Goal: Task Accomplishment & Management: Manage account settings

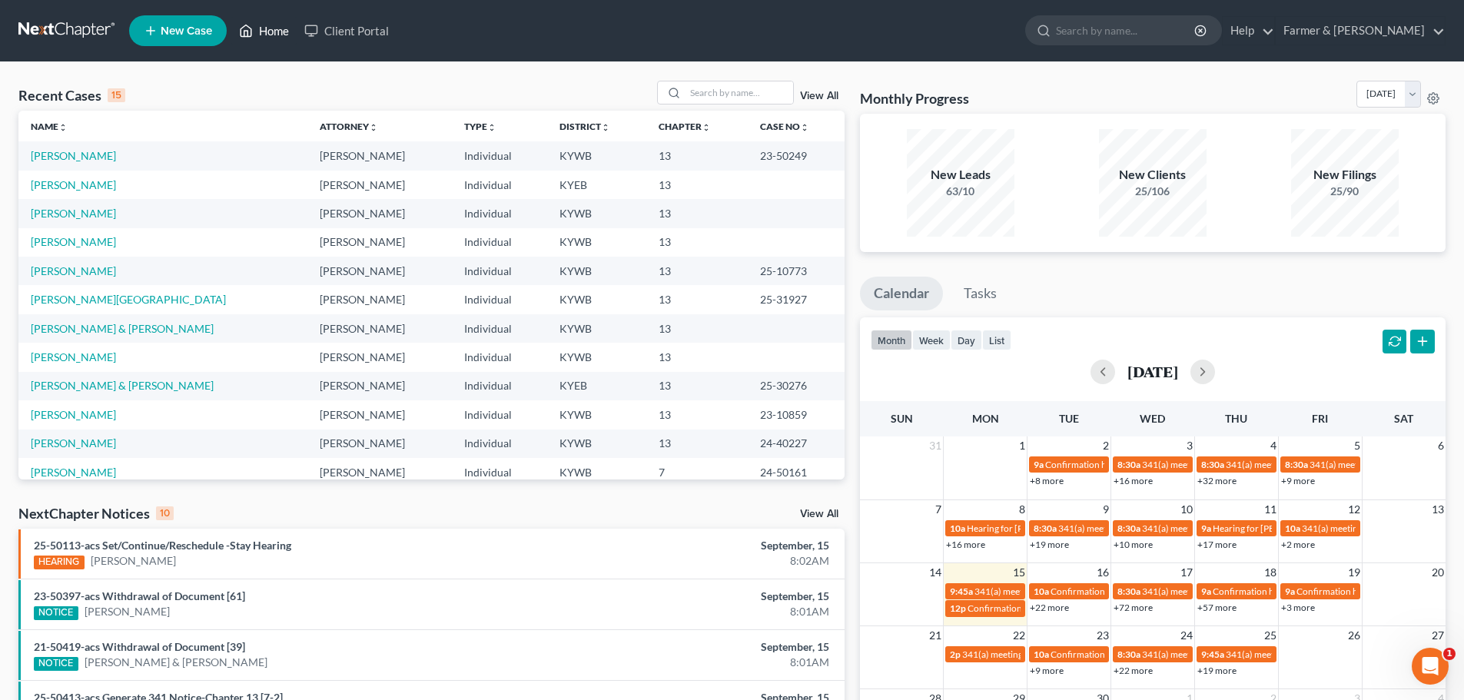
click at [275, 31] on link "Home" at bounding box center [263, 31] width 65 height 28
click at [1408, 26] on link "Farmer & [PERSON_NAME]" at bounding box center [1360, 31] width 169 height 28
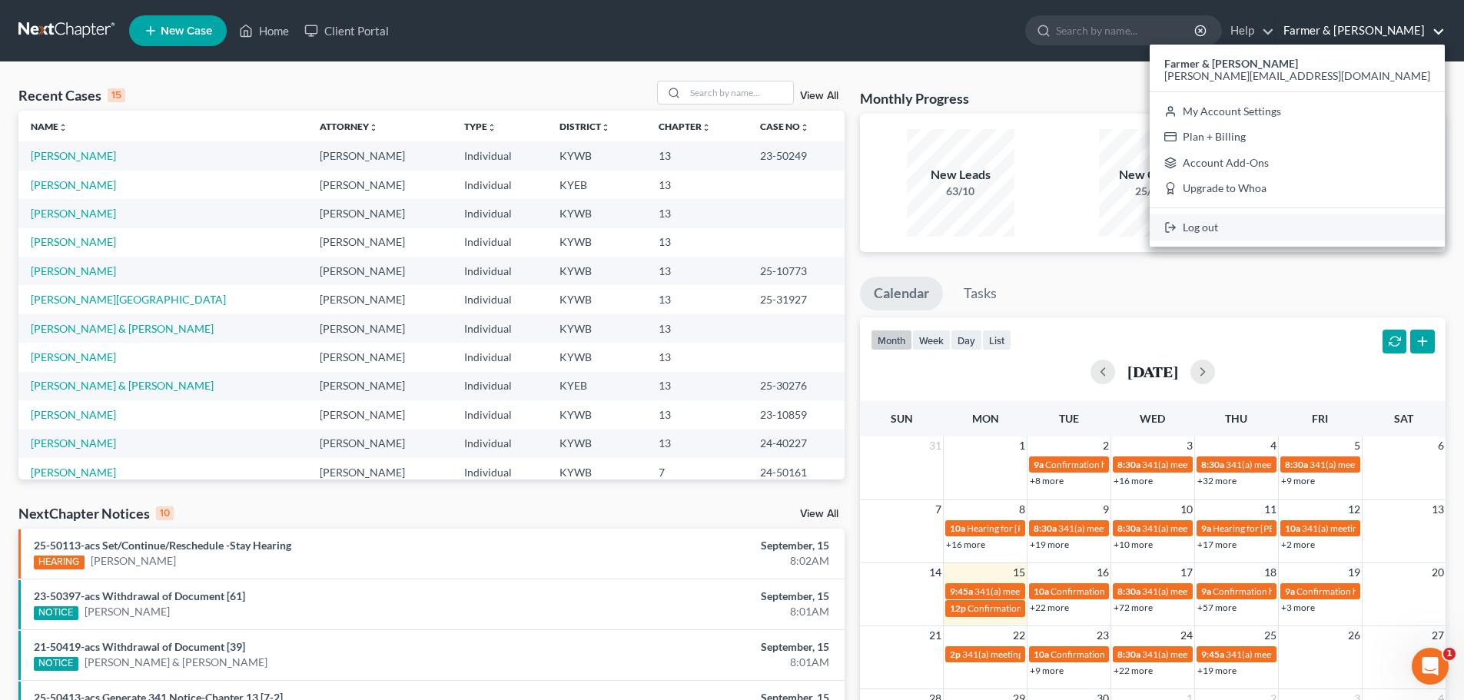
click at [1342, 225] on link "Log out" at bounding box center [1296, 227] width 295 height 26
